Goal: Book appointment/travel/reservation

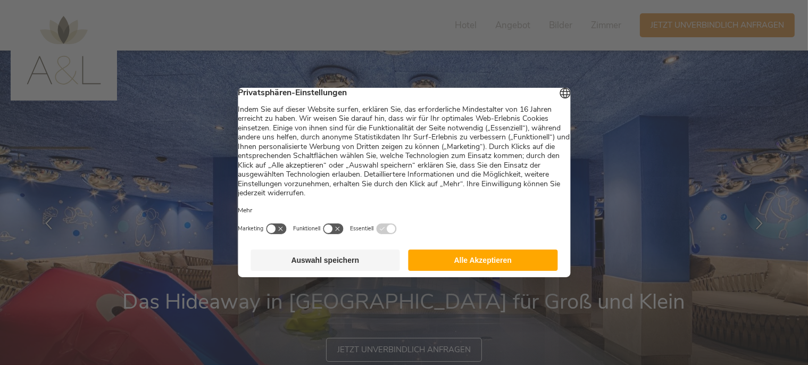
click at [361, 266] on button "Auswahl speichern" at bounding box center [326, 260] width 150 height 21
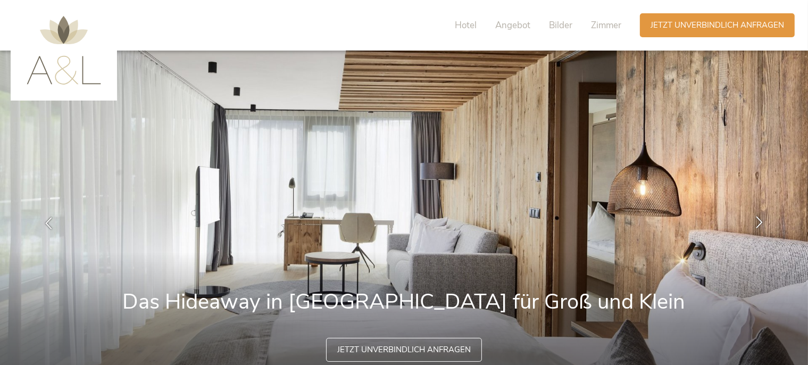
click at [762, 221] on icon at bounding box center [759, 223] width 12 height 12
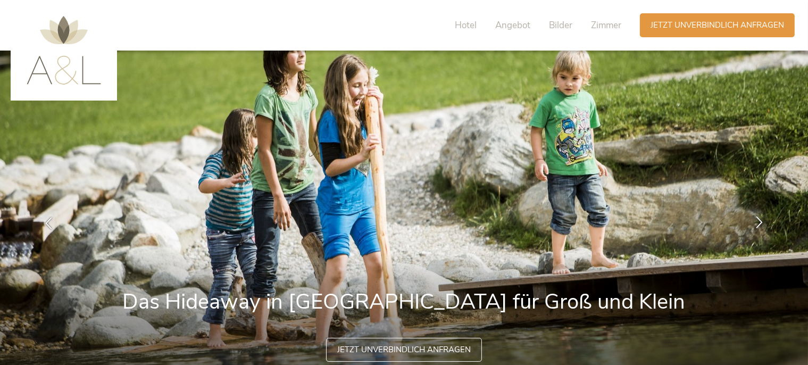
click at [762, 221] on icon at bounding box center [759, 223] width 12 height 12
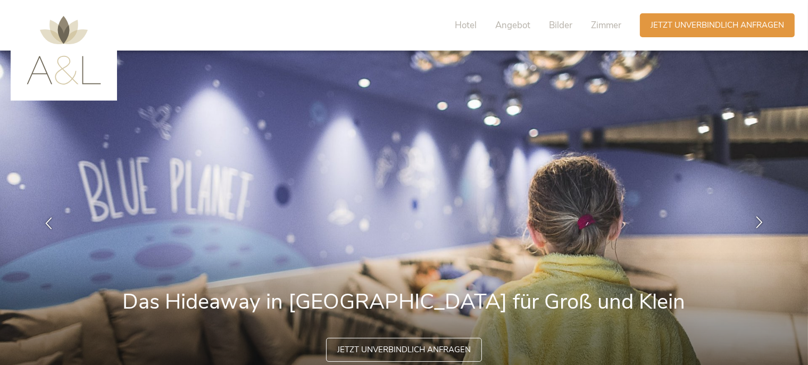
click at [762, 221] on icon at bounding box center [759, 223] width 12 height 12
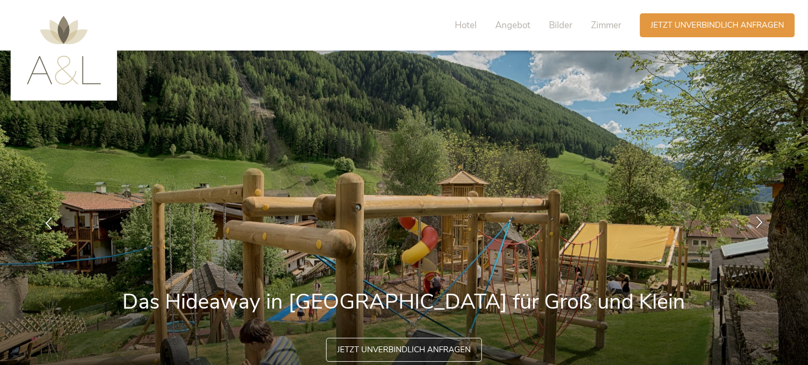
click at [762, 221] on icon at bounding box center [759, 223] width 12 height 12
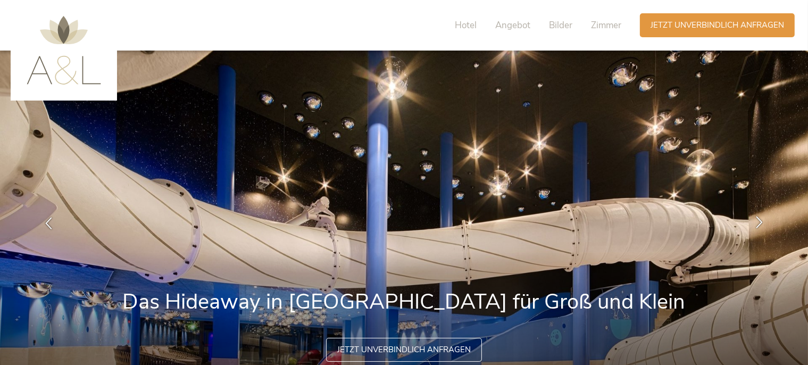
click at [762, 221] on icon at bounding box center [759, 223] width 12 height 12
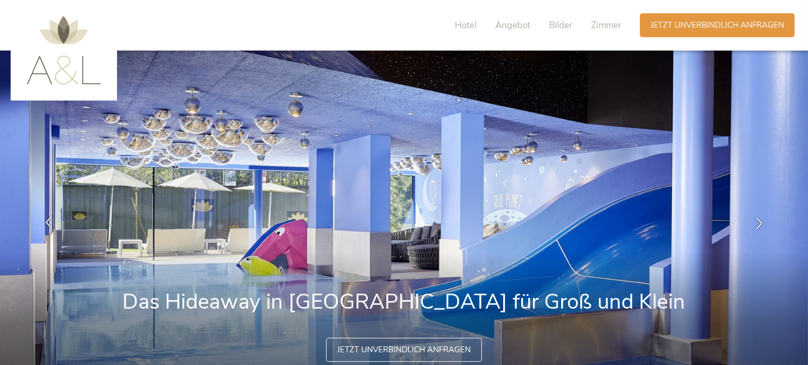
click at [46, 221] on icon at bounding box center [49, 223] width 12 height 12
click at [48, 227] on icon at bounding box center [49, 223] width 12 height 12
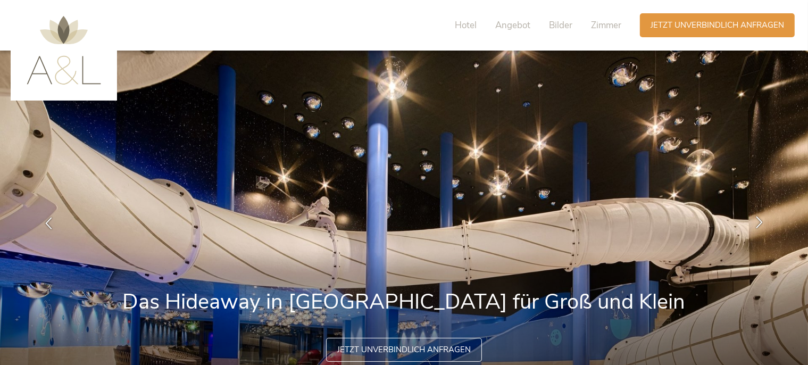
click at [763, 220] on icon at bounding box center [759, 223] width 12 height 12
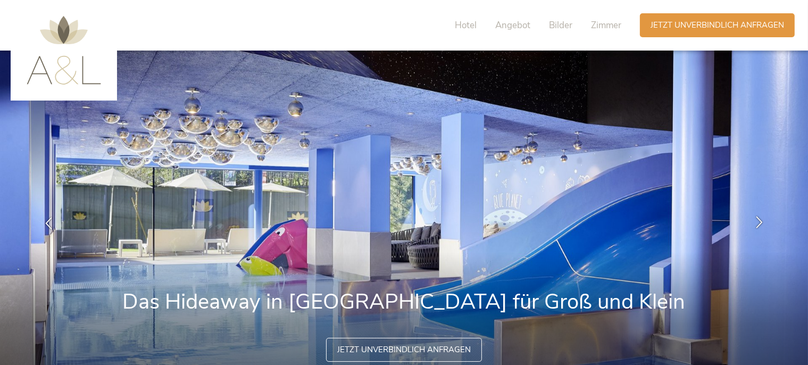
click at [763, 220] on icon at bounding box center [759, 223] width 12 height 12
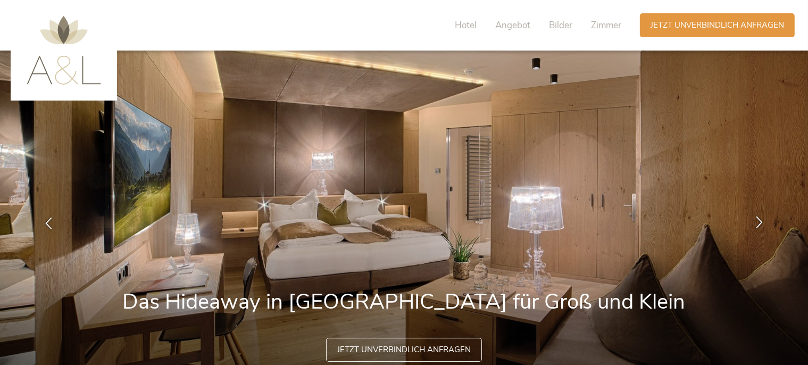
click at [763, 220] on icon at bounding box center [759, 223] width 12 height 12
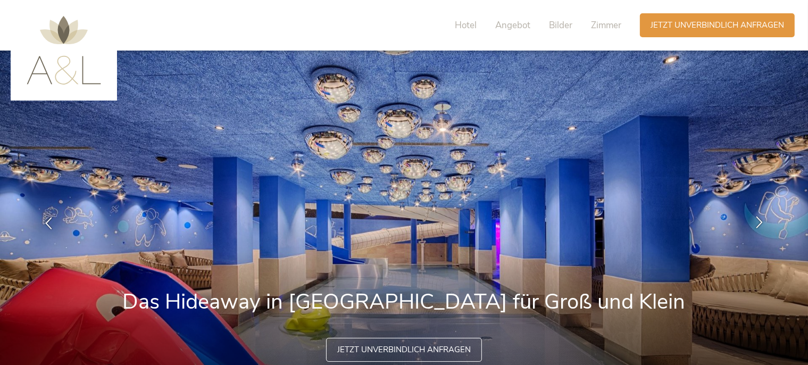
click at [759, 222] on icon at bounding box center [759, 223] width 12 height 12
